Goal: Check status: Check status

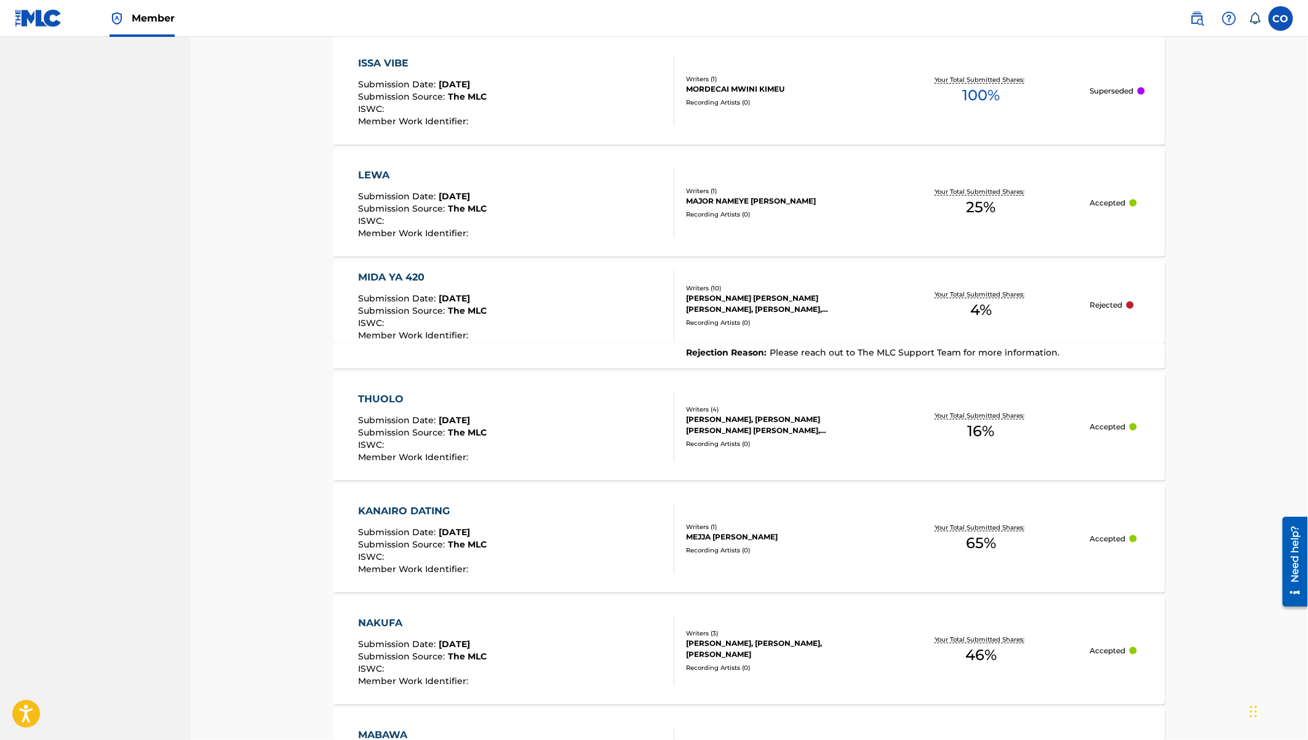
scroll to position [2190, 0]
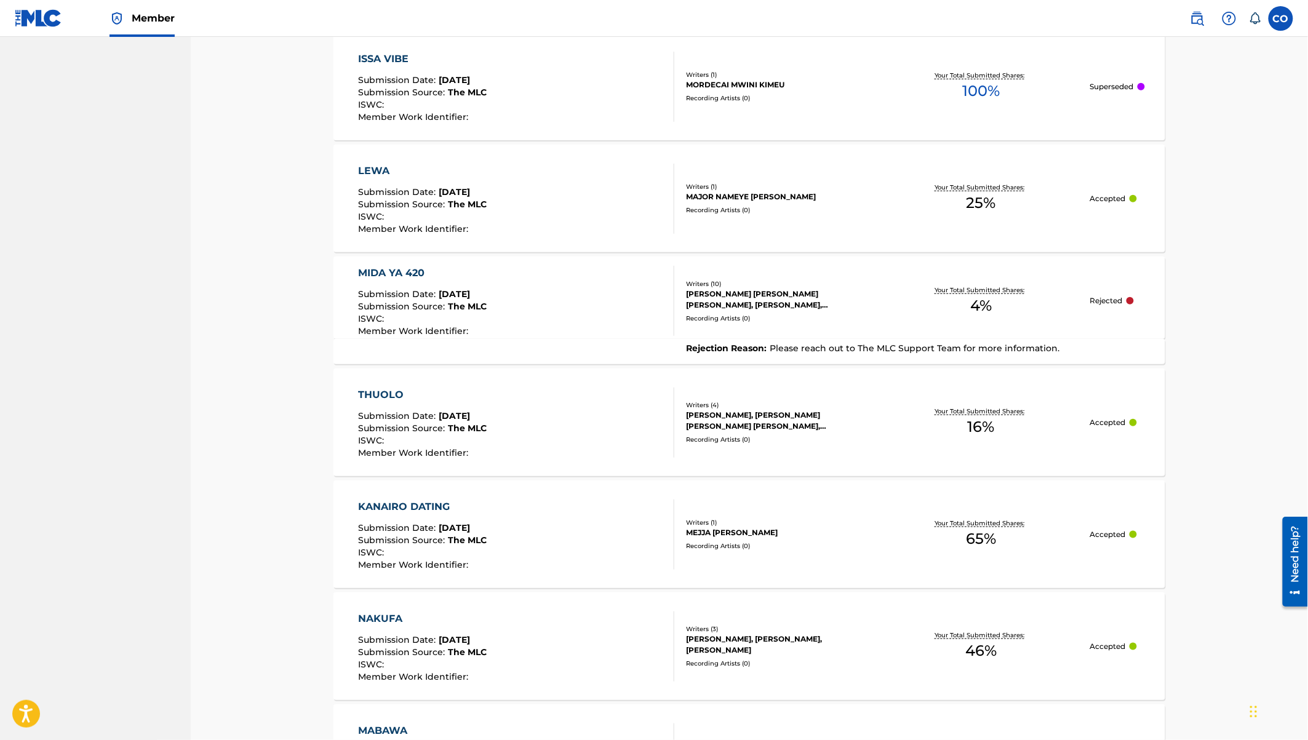
click at [985, 348] on span "Please reach out to The MLC Support Team for more information." at bounding box center [914, 348] width 290 height 11
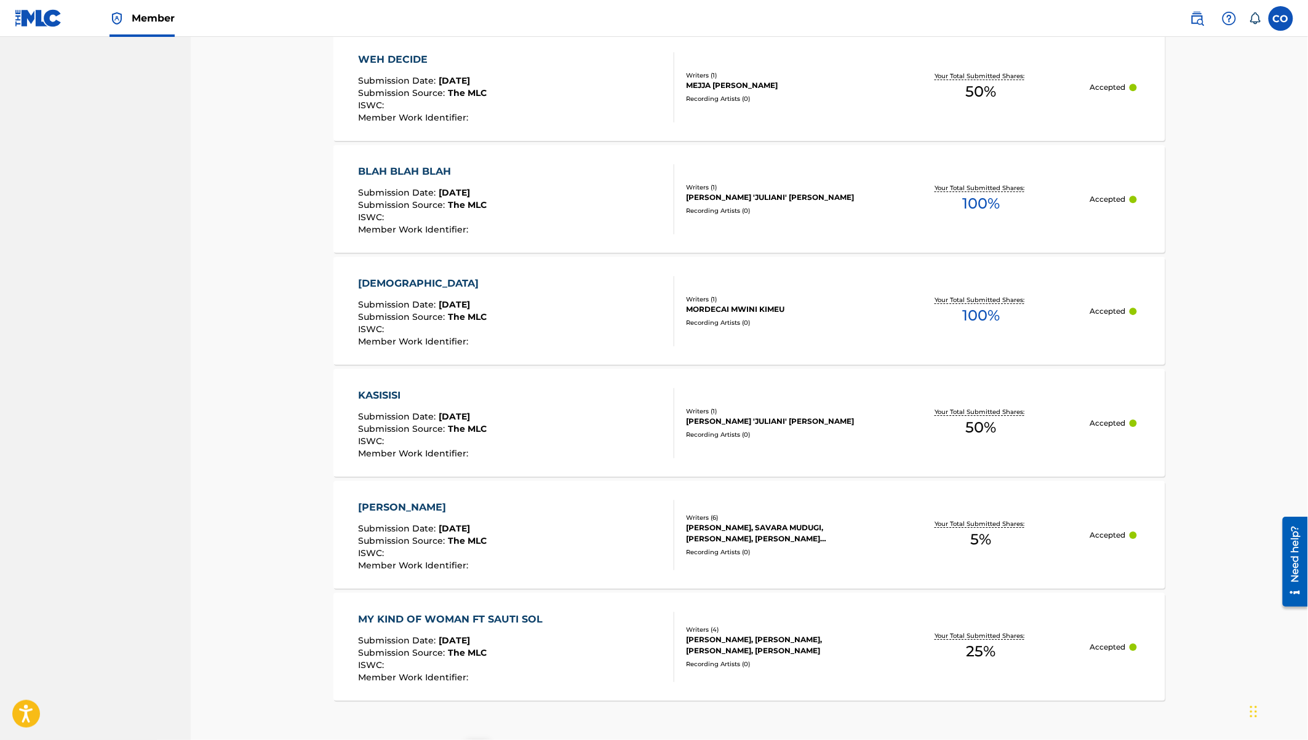
scroll to position [5424, 0]
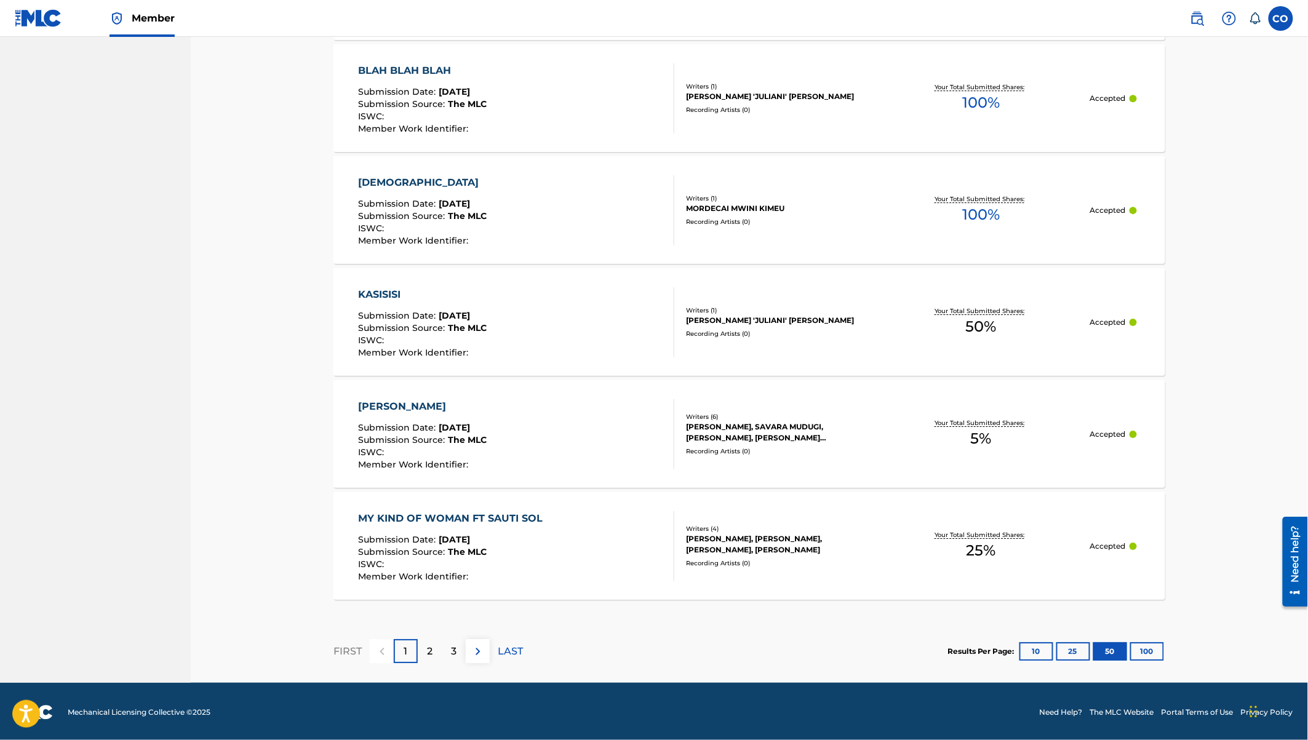
click at [1146, 650] on button "100" at bounding box center [1147, 651] width 34 height 18
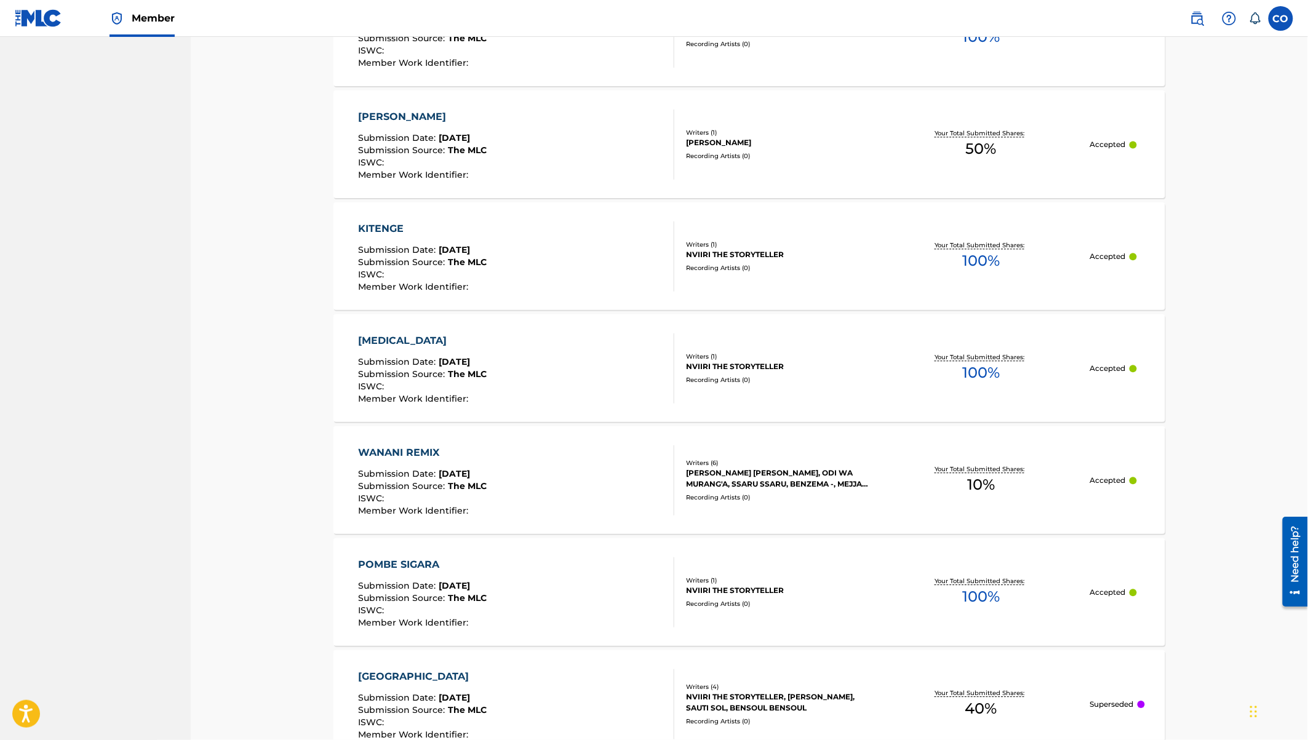
scroll to position [11021, 0]
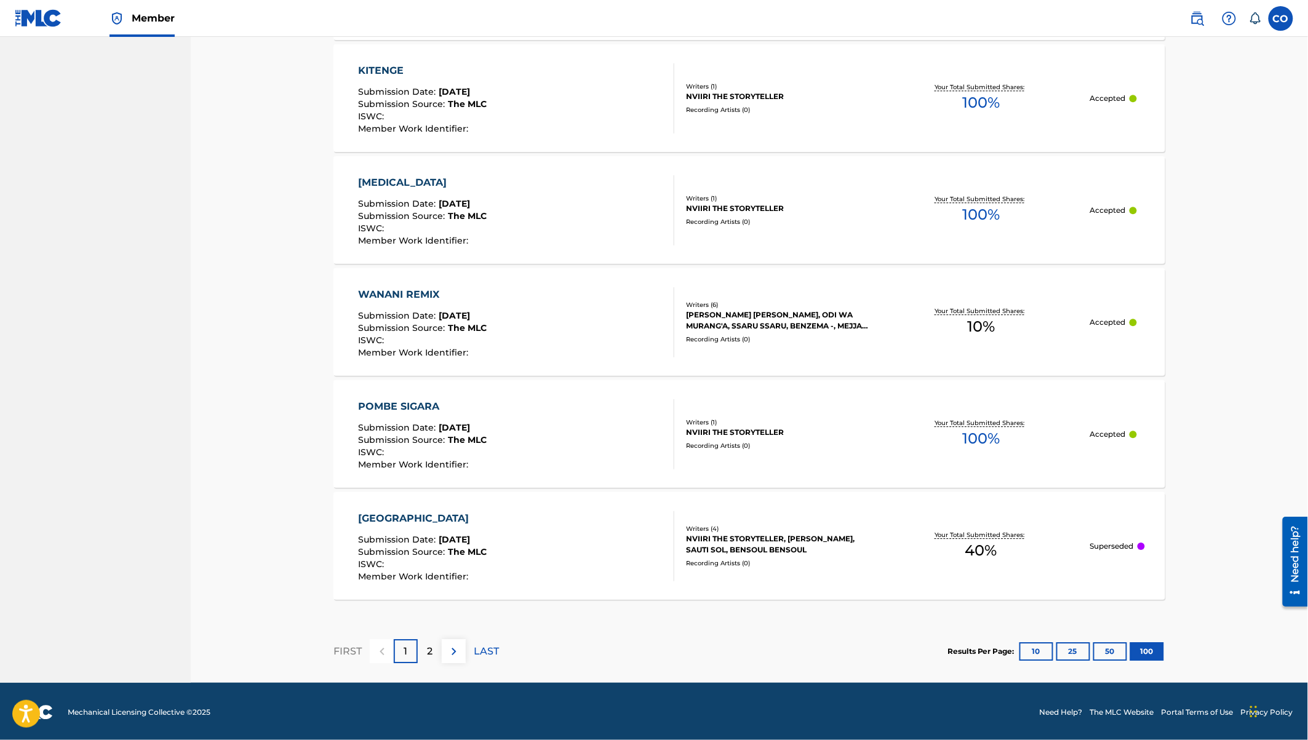
click at [488, 652] on p "LAST" at bounding box center [486, 651] width 25 height 15
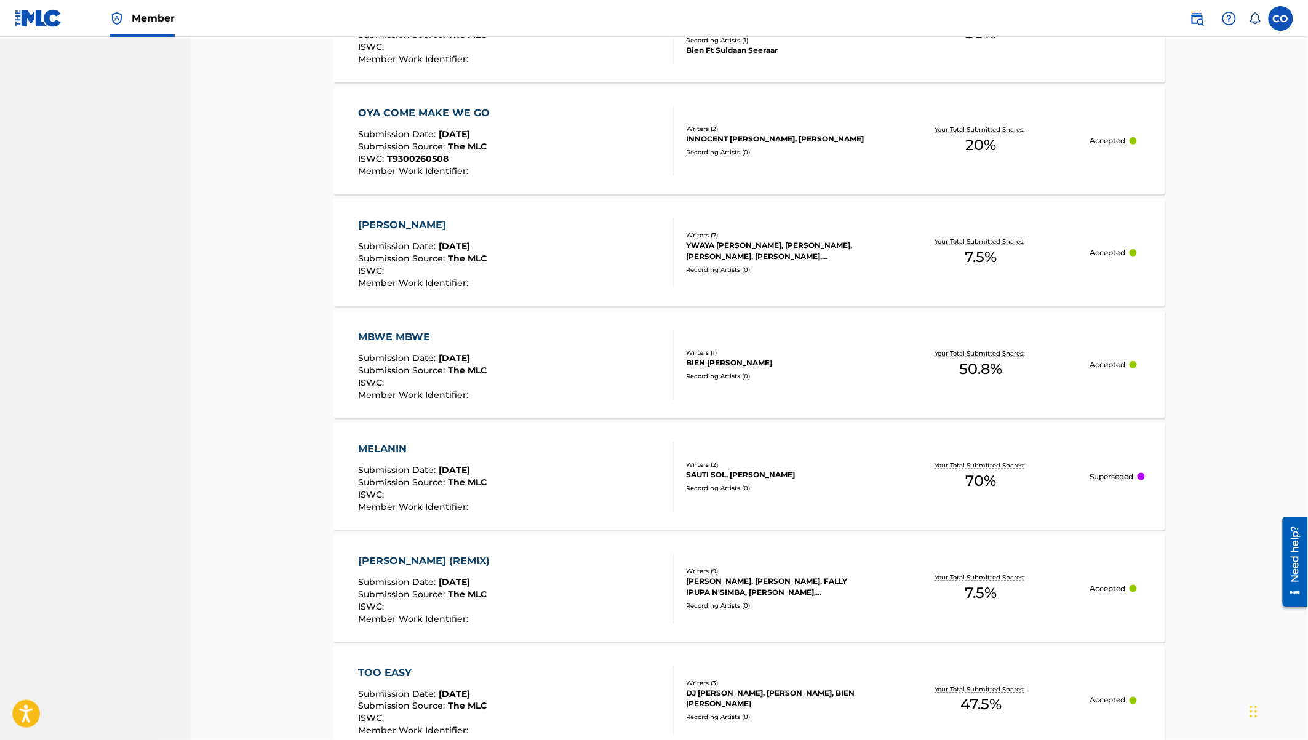
scroll to position [6153, 0]
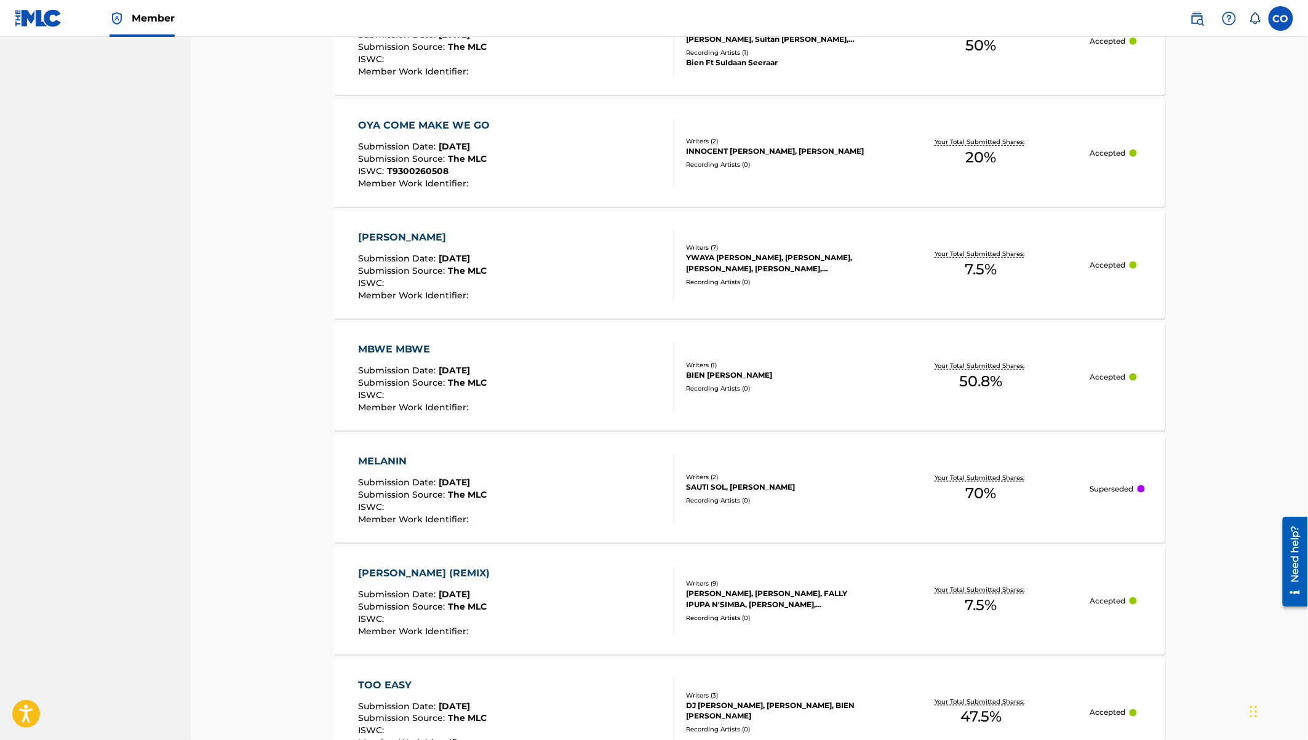
click at [415, 344] on div "MBWE MBWE" at bounding box center [423, 349] width 129 height 15
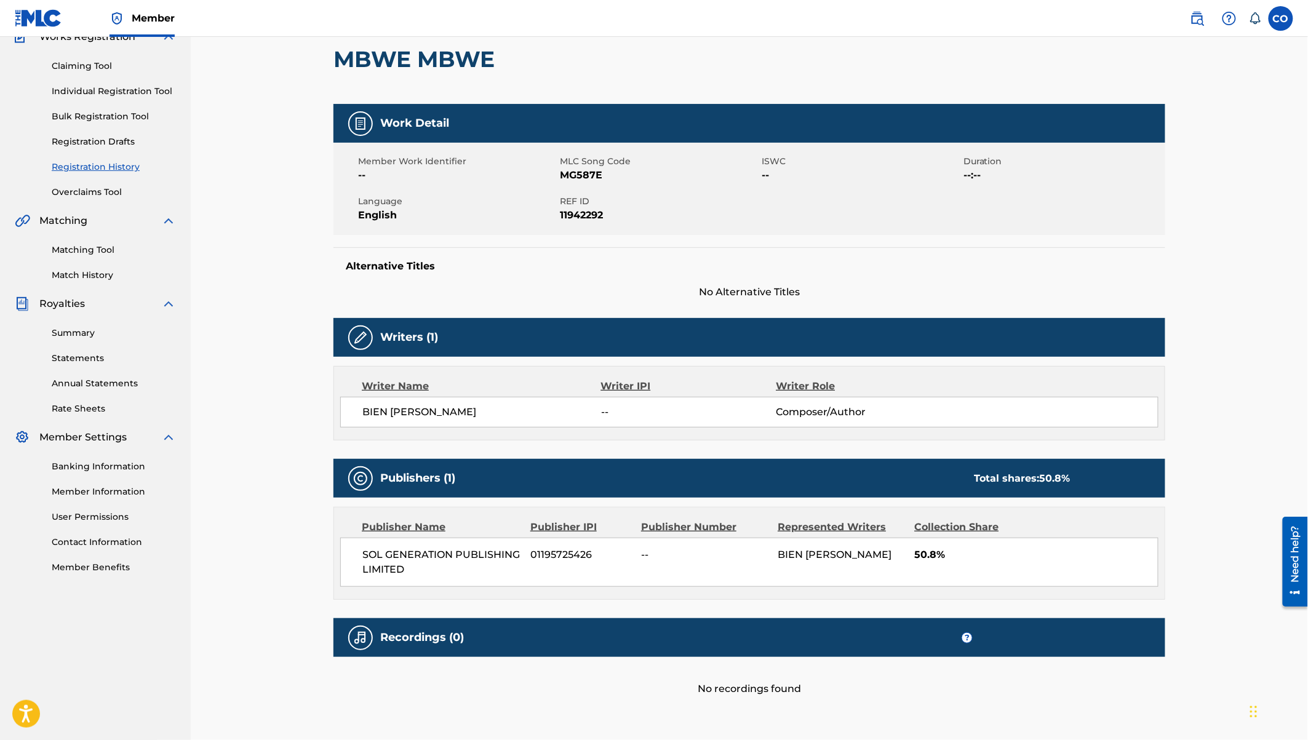
scroll to position [177, 0]
